Goal: Use online tool/utility: Utilize a website feature to perform a specific function

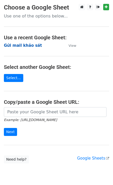
click at [27, 46] on strong "Gửi mail khảo sát" at bounding box center [23, 45] width 38 height 5
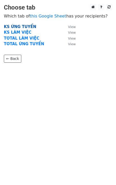
click at [25, 26] on strong "KS ỨNG TUYỂN" at bounding box center [20, 26] width 32 height 5
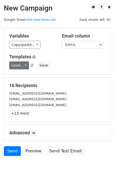
click at [20, 67] on link "Load..." at bounding box center [19, 66] width 20 height 8
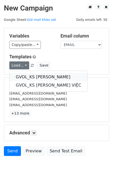
click at [25, 75] on link "GVOL_KS [PERSON_NAME]" at bounding box center [49, 77] width 78 height 8
